Goal: Obtain resource: Obtain resource

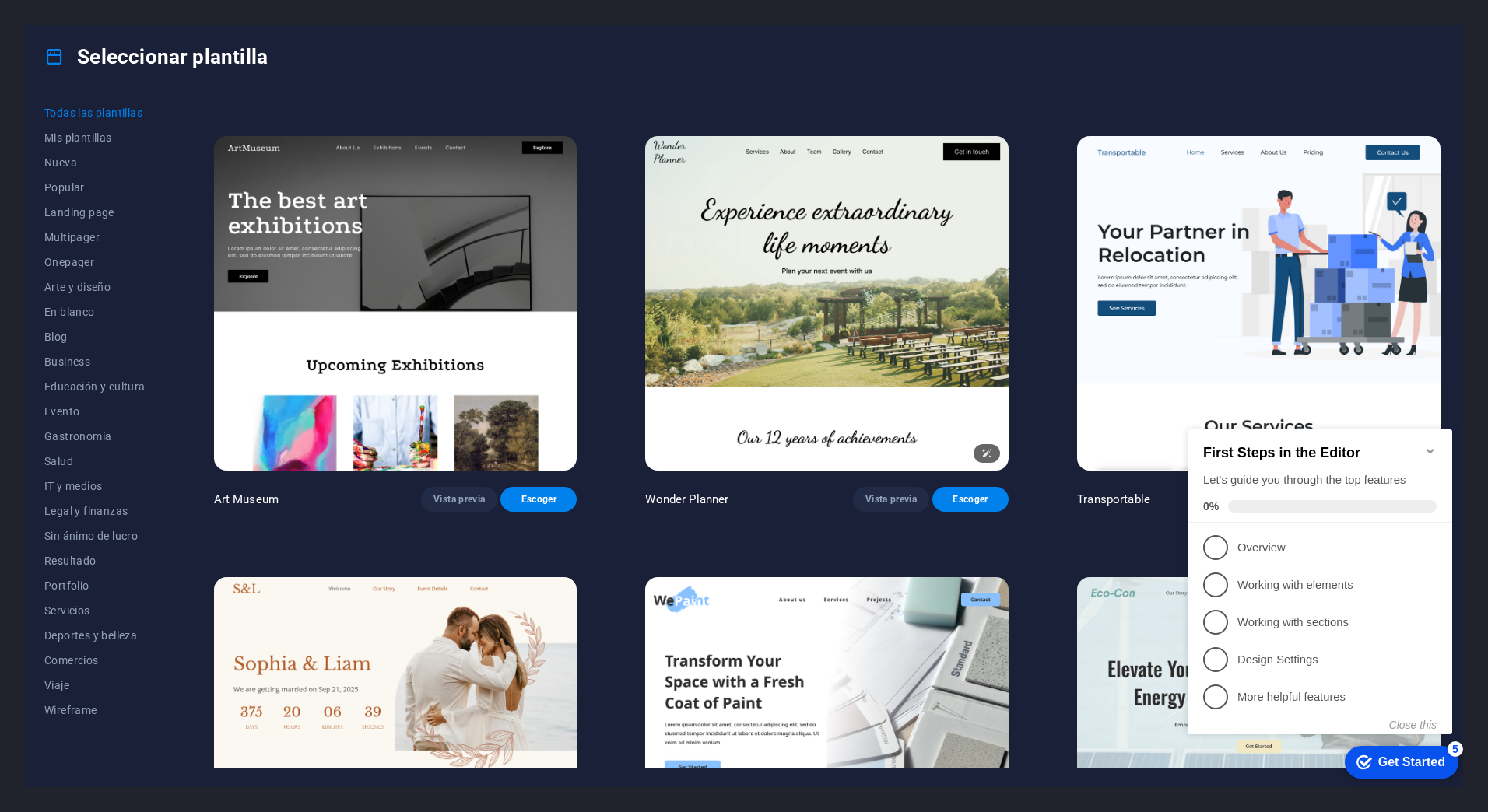
scroll to position [415, 0]
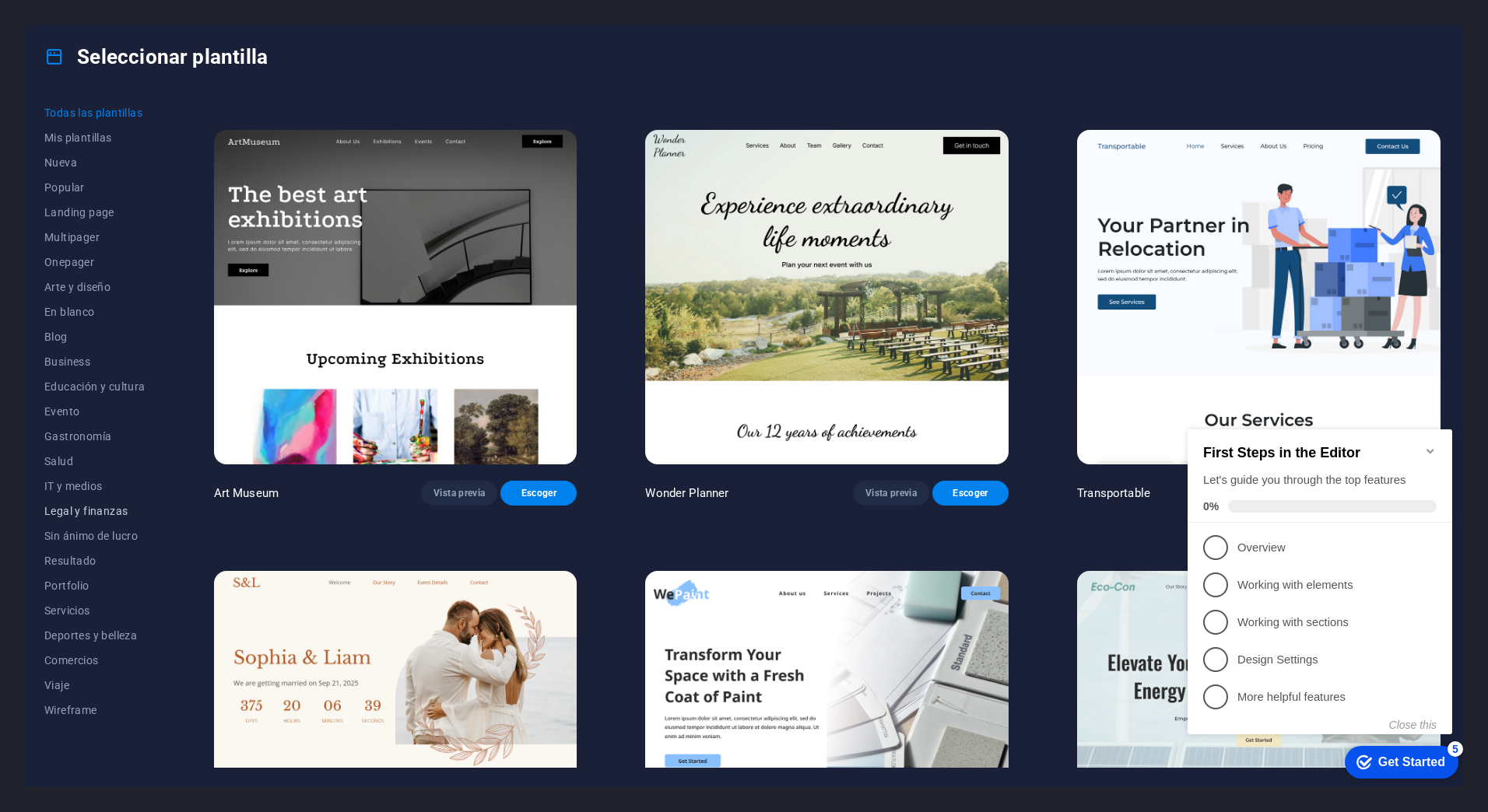
click at [96, 505] on span "Legal y finanzas" at bounding box center [95, 512] width 101 height 13
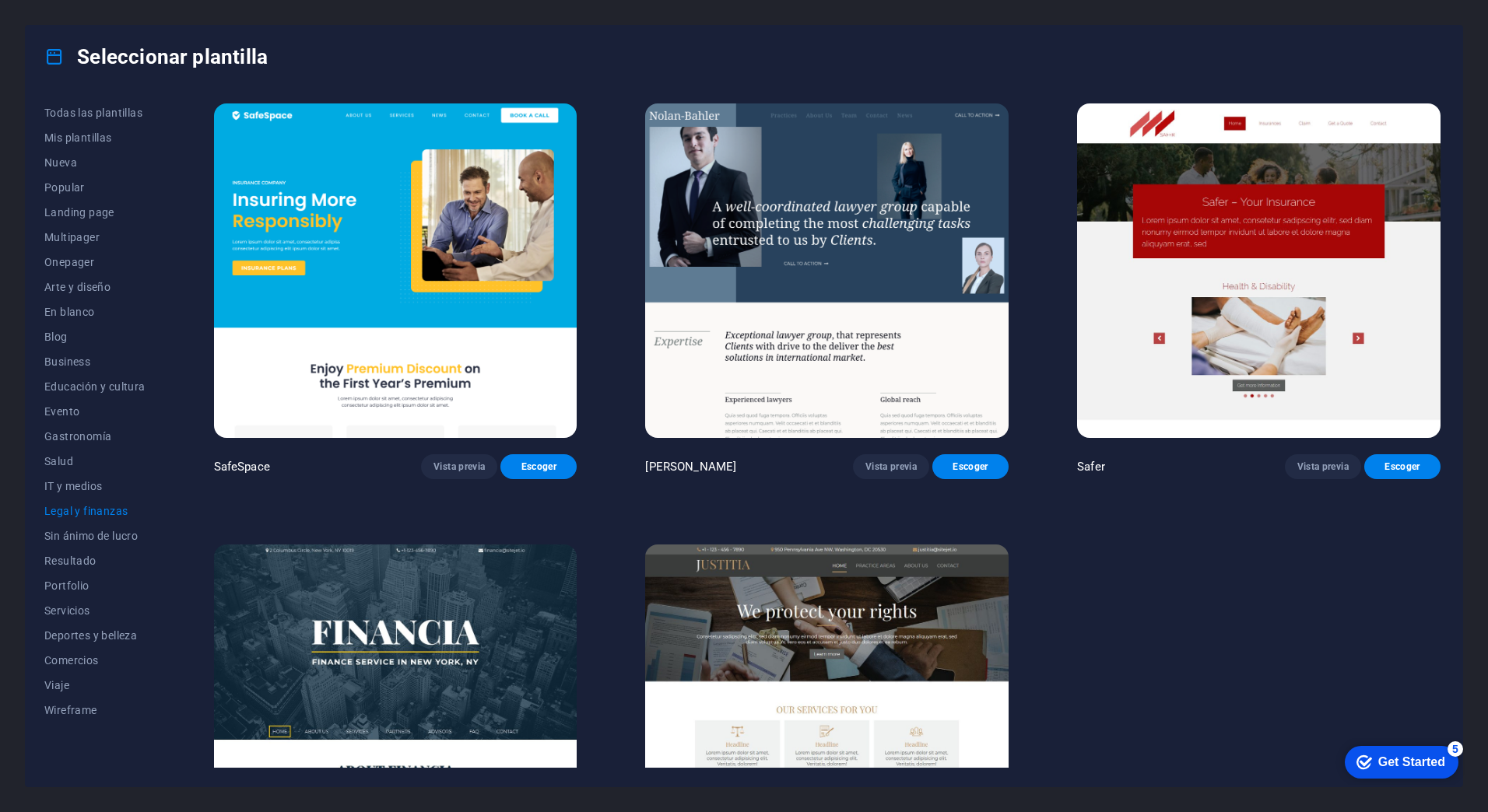
scroll to position [149, 0]
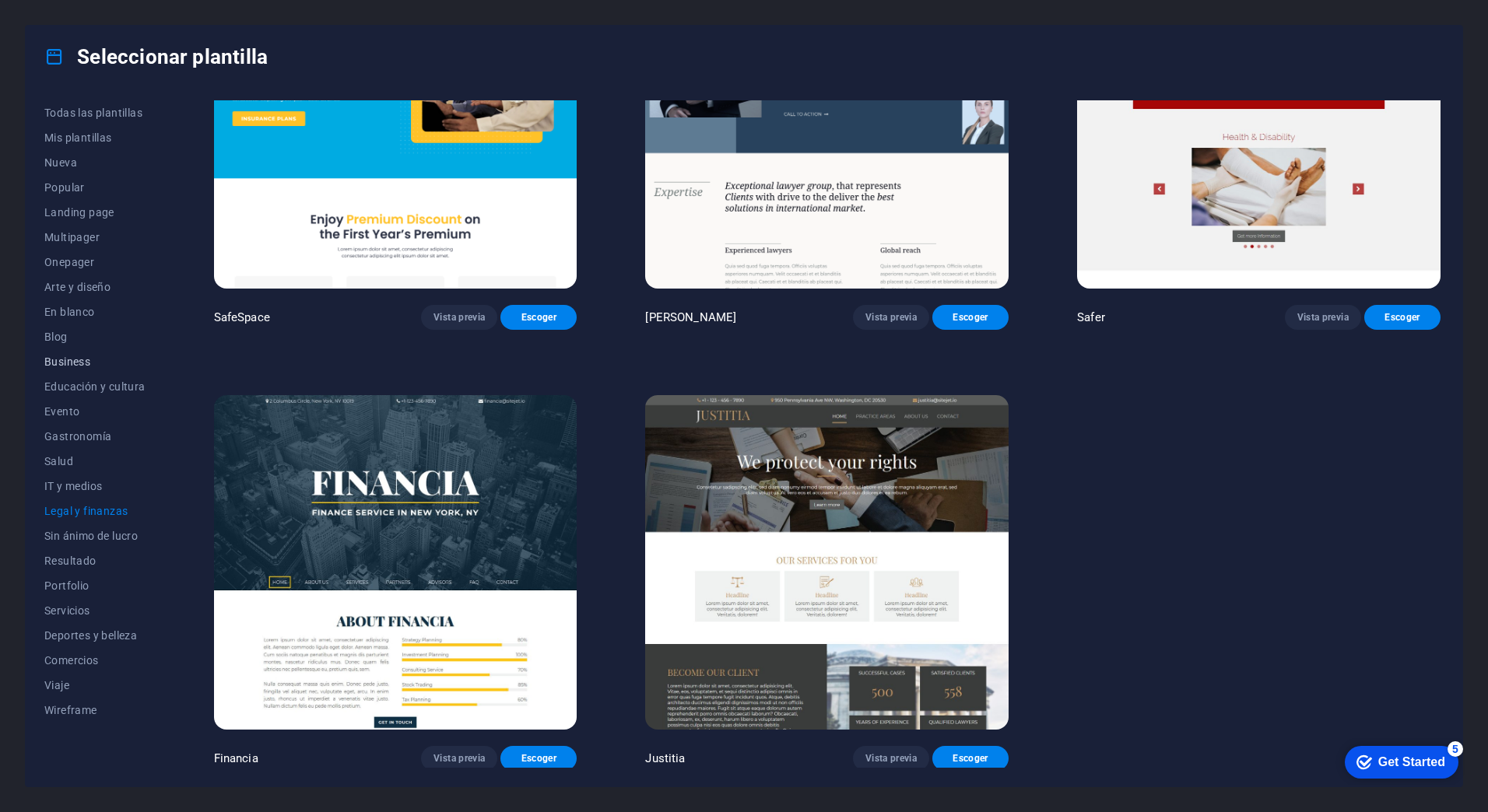
click at [65, 357] on span "Business" at bounding box center [95, 362] width 101 height 13
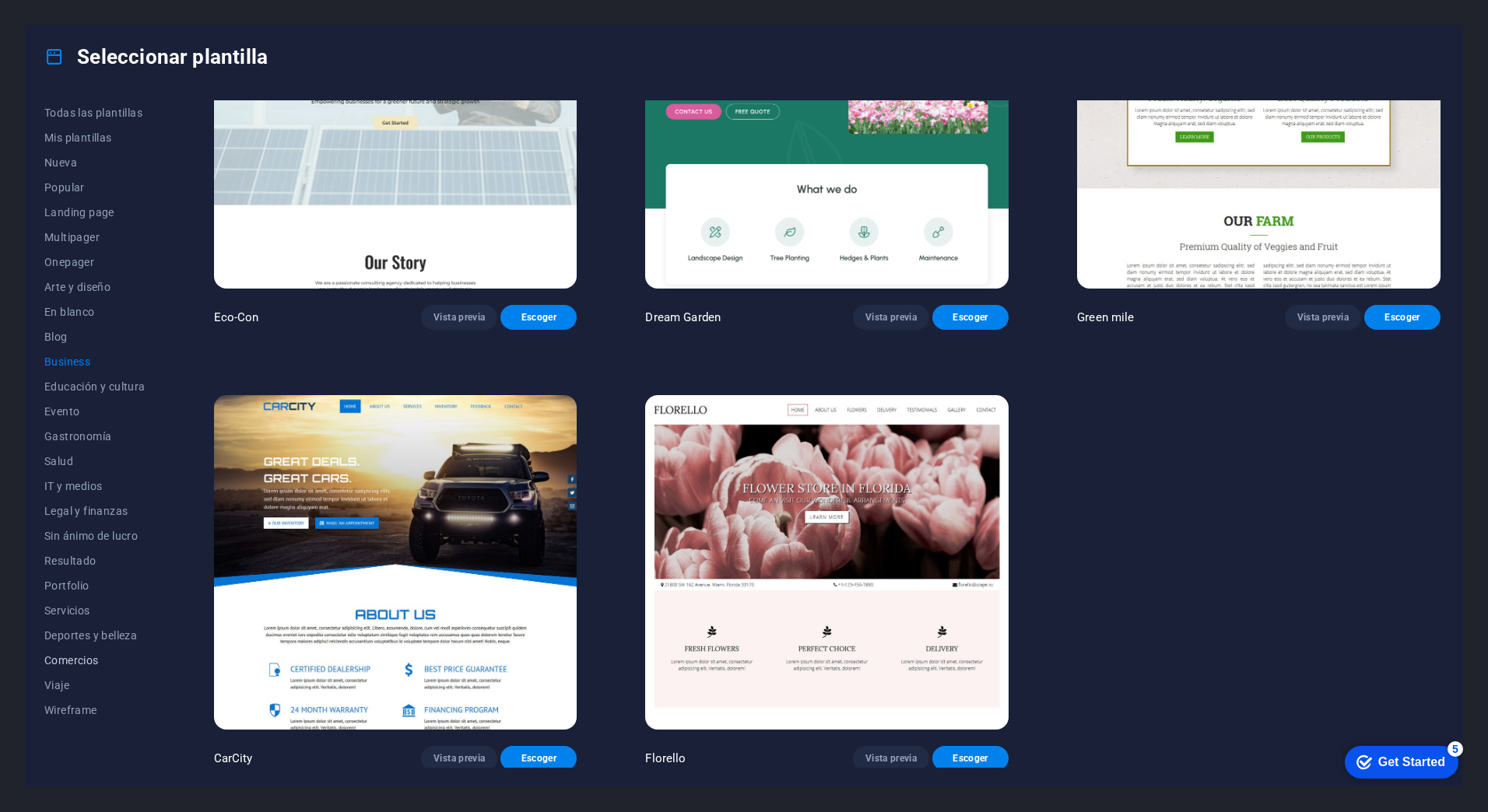
click at [77, 661] on span "Comercios" at bounding box center [95, 661] width 101 height 13
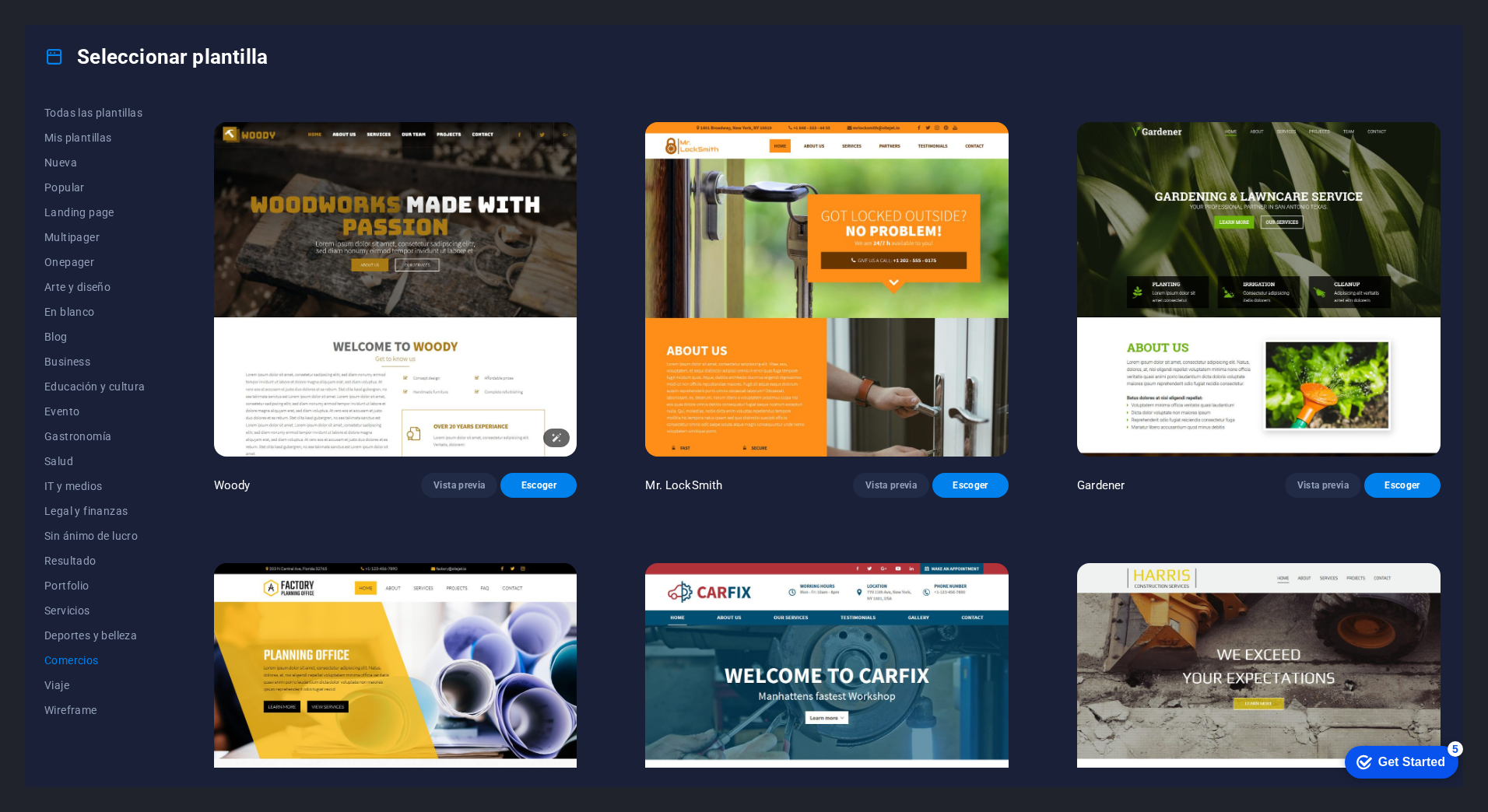
scroll to position [589, 0]
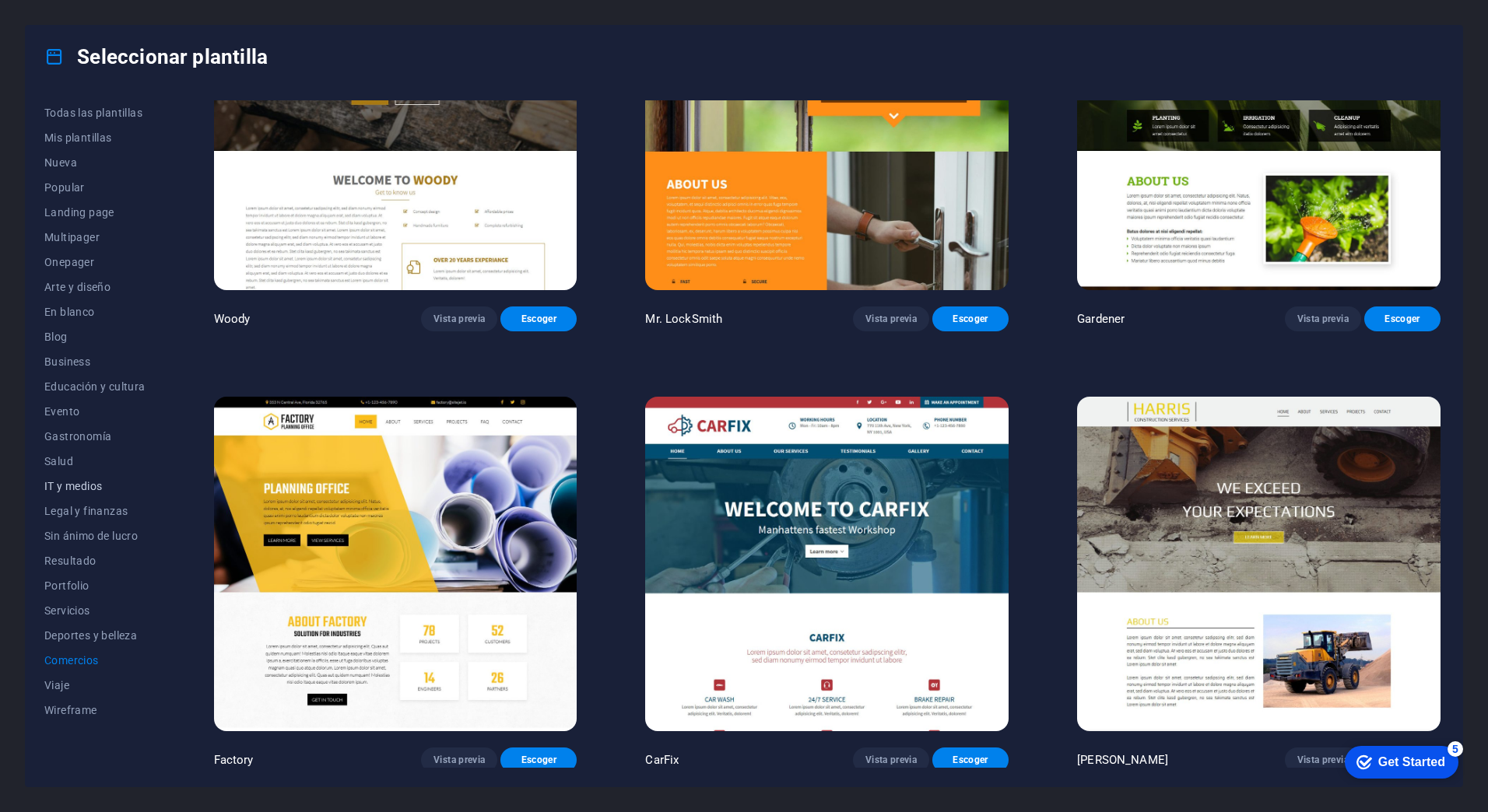
click at [95, 497] on button "IT y medios" at bounding box center [95, 486] width 101 height 25
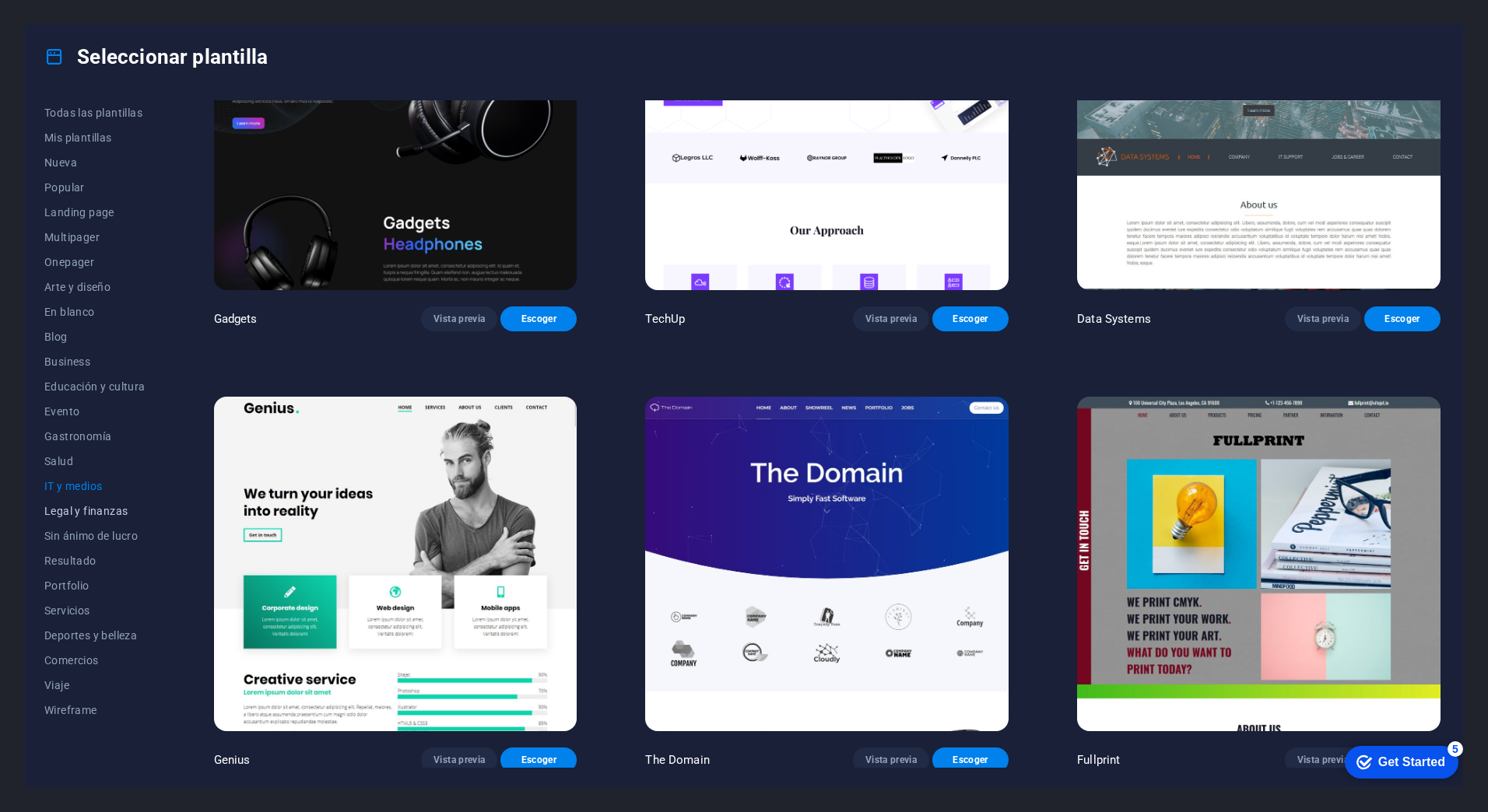
click at [97, 511] on span "Legal y finanzas" at bounding box center [95, 512] width 101 height 13
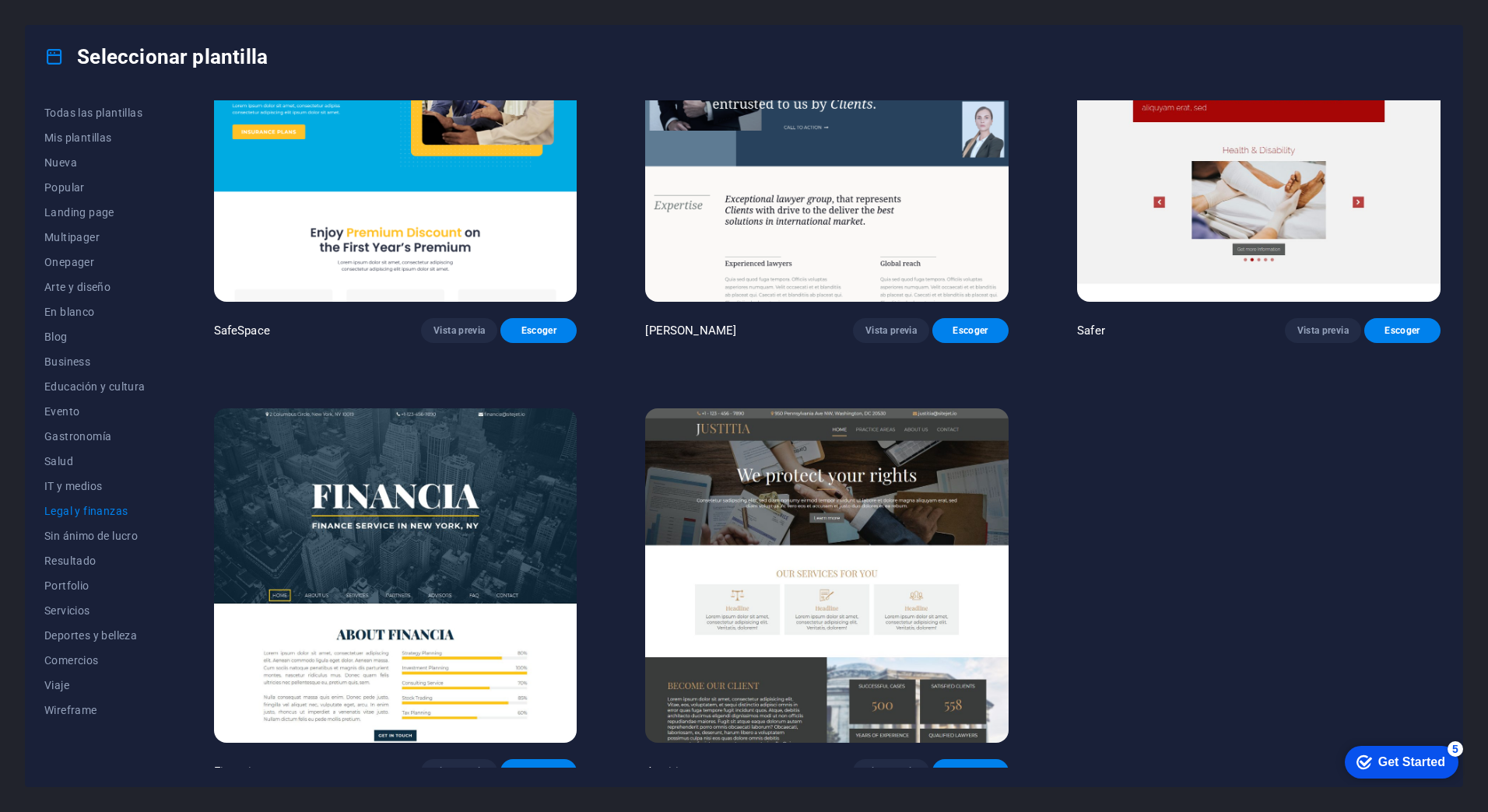
scroll to position [149, 0]
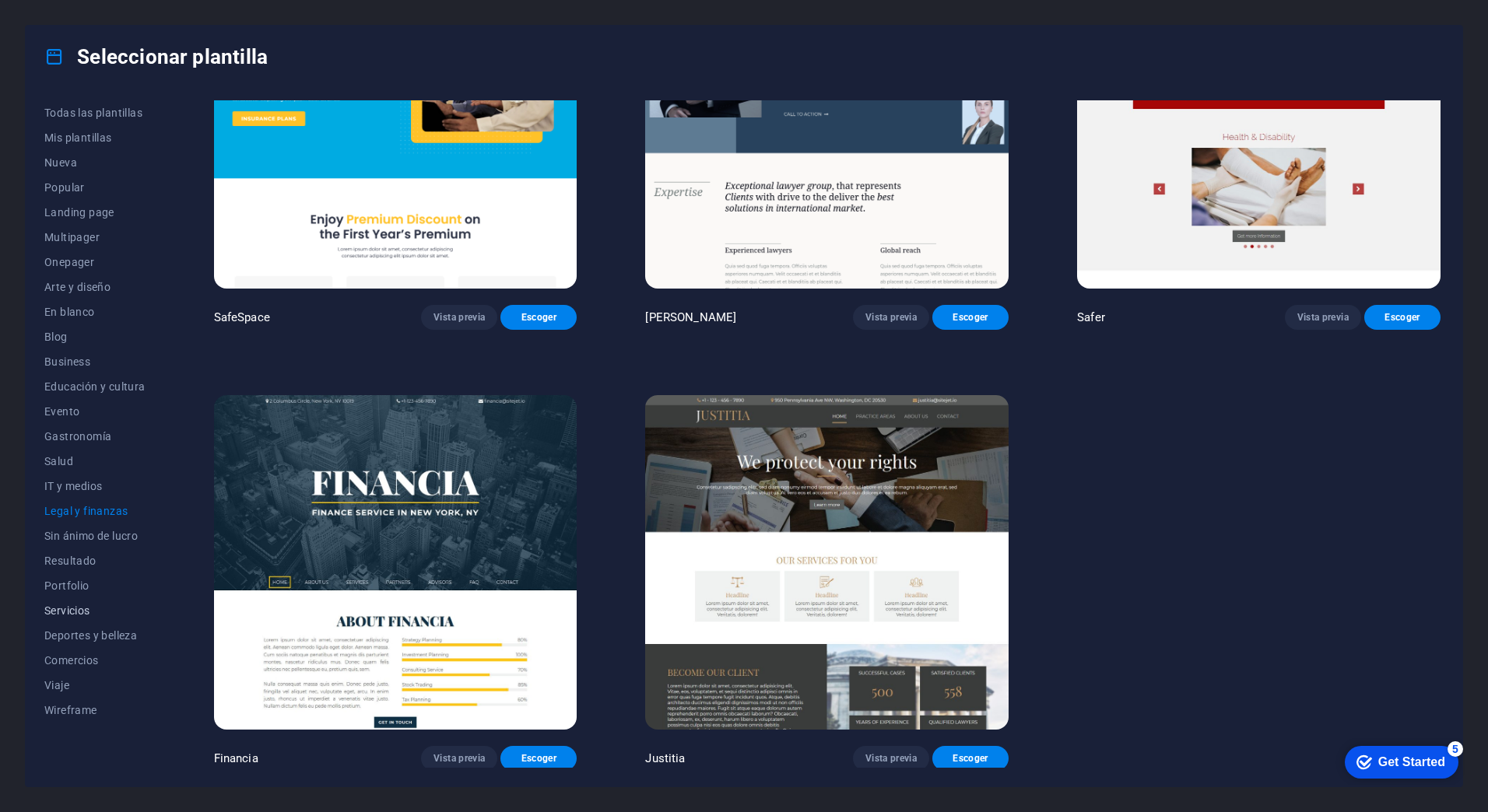
click at [63, 605] on span "Servicios" at bounding box center [95, 611] width 101 height 13
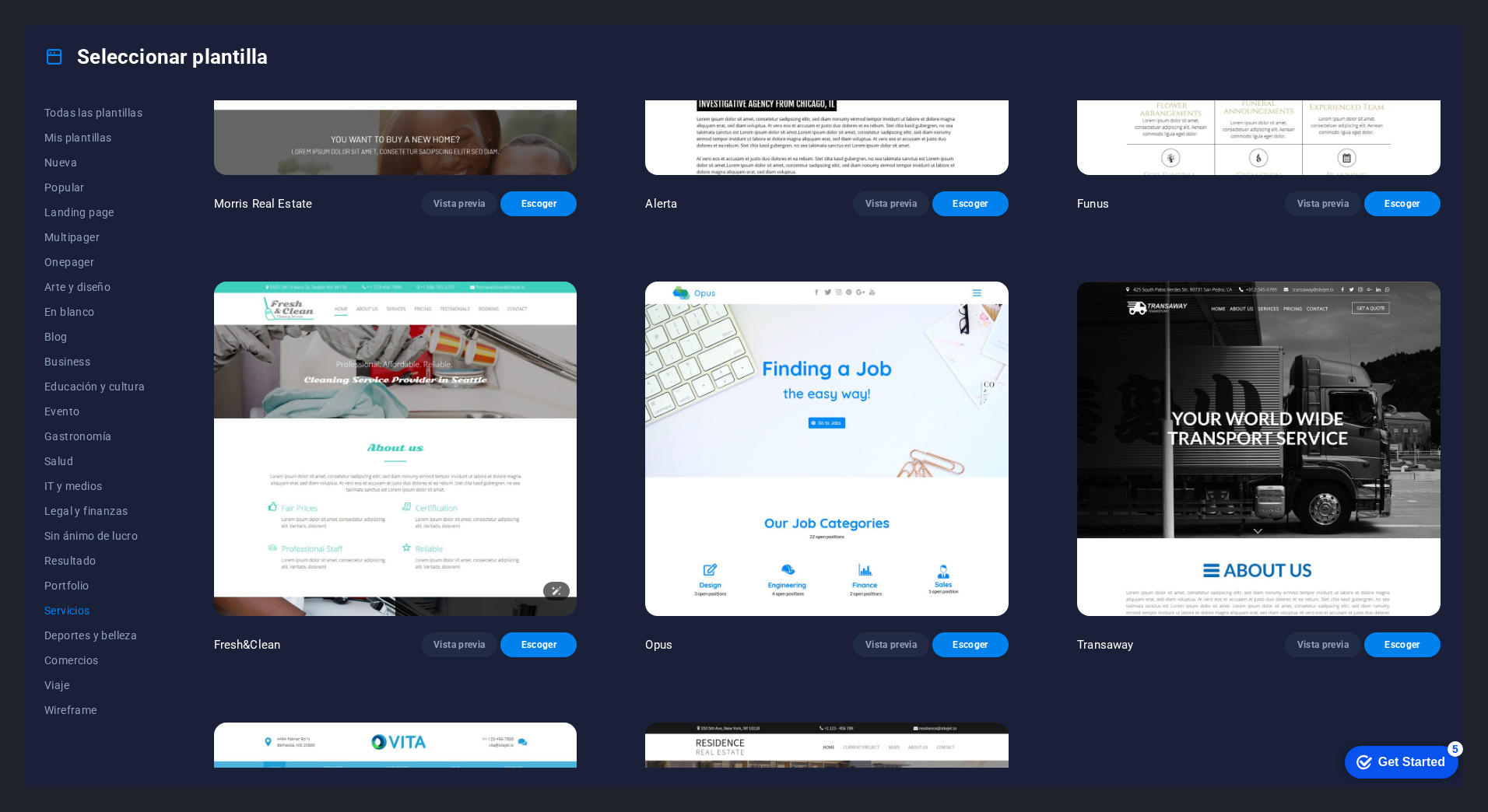
scroll to position [2029, 0]
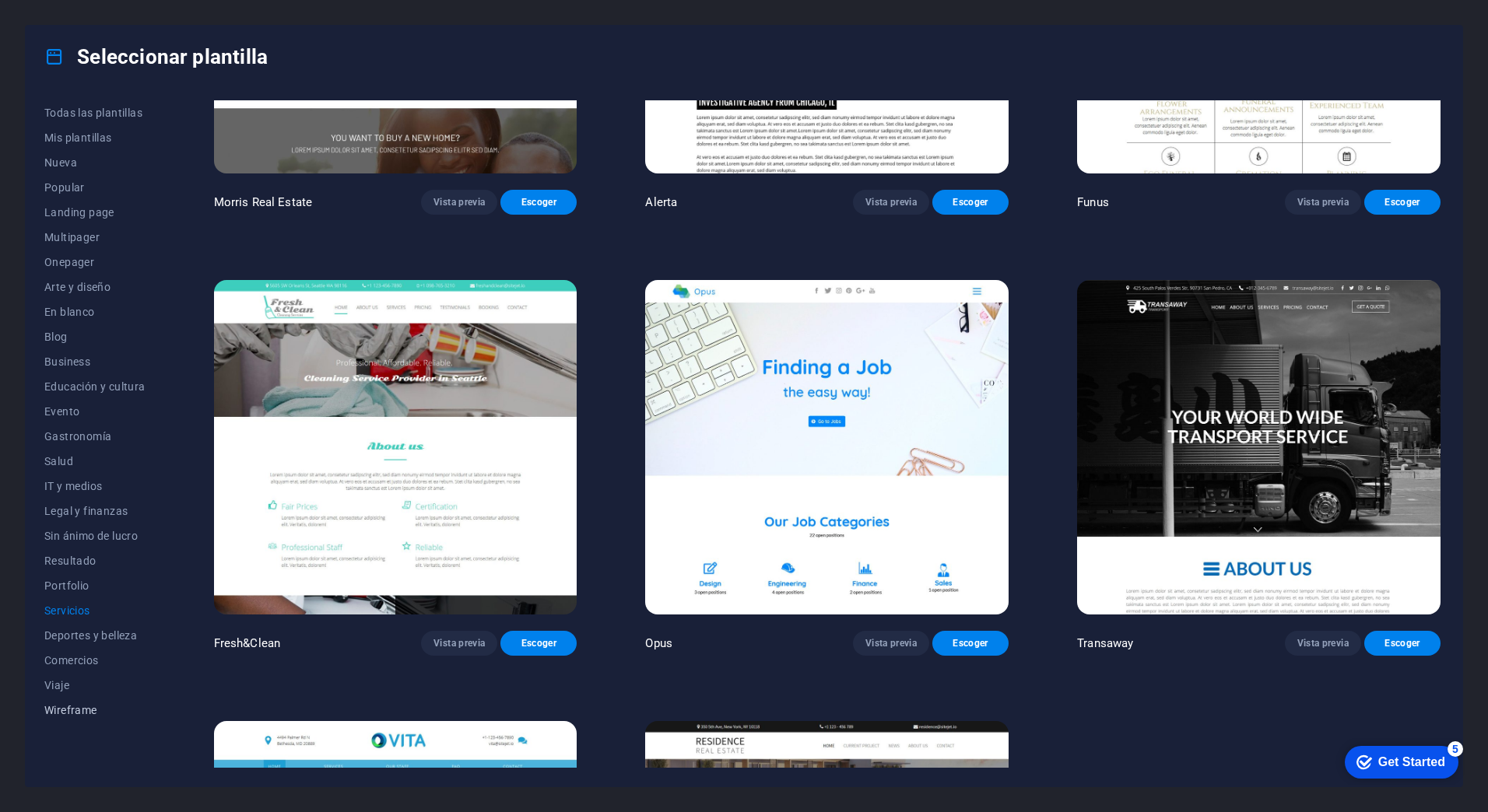
click at [86, 699] on button "Wireframe" at bounding box center [95, 710] width 101 height 25
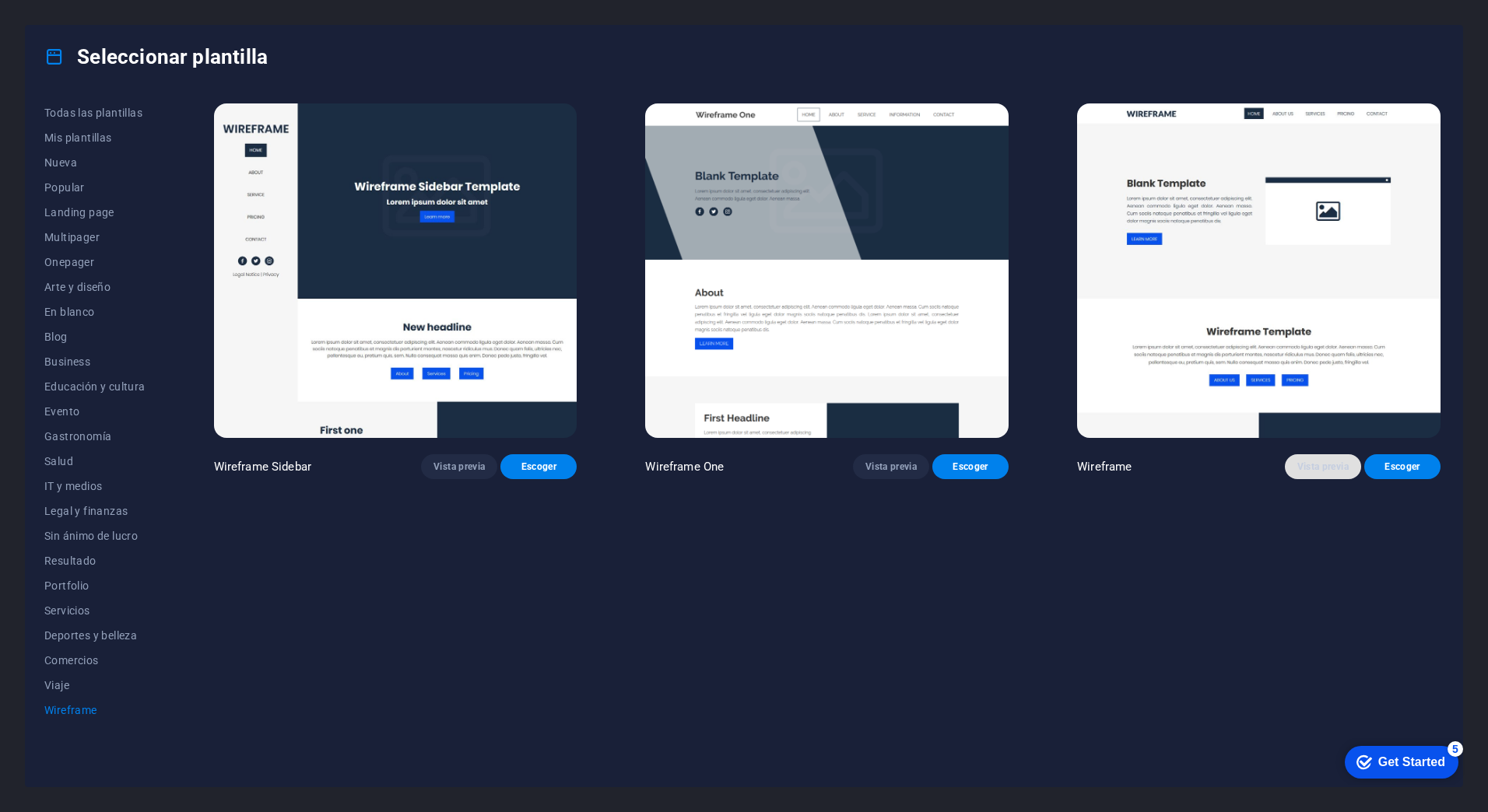
click at [1309, 467] on span "Vista previa" at bounding box center [1323, 467] width 52 height 13
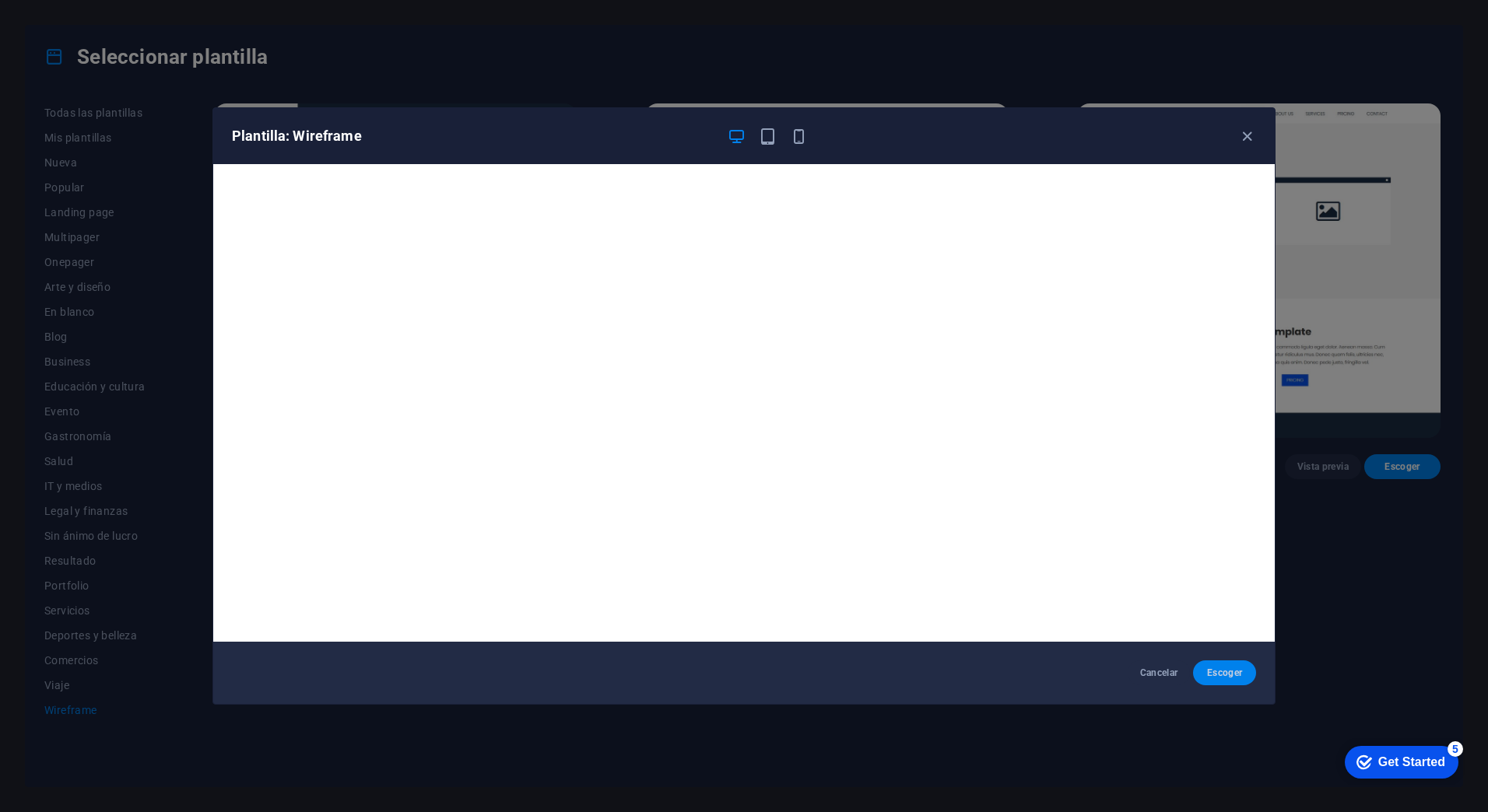
click at [1217, 674] on span "Escoger" at bounding box center [1223, 673] width 38 height 13
